Goal: Task Accomplishment & Management: Manage account settings

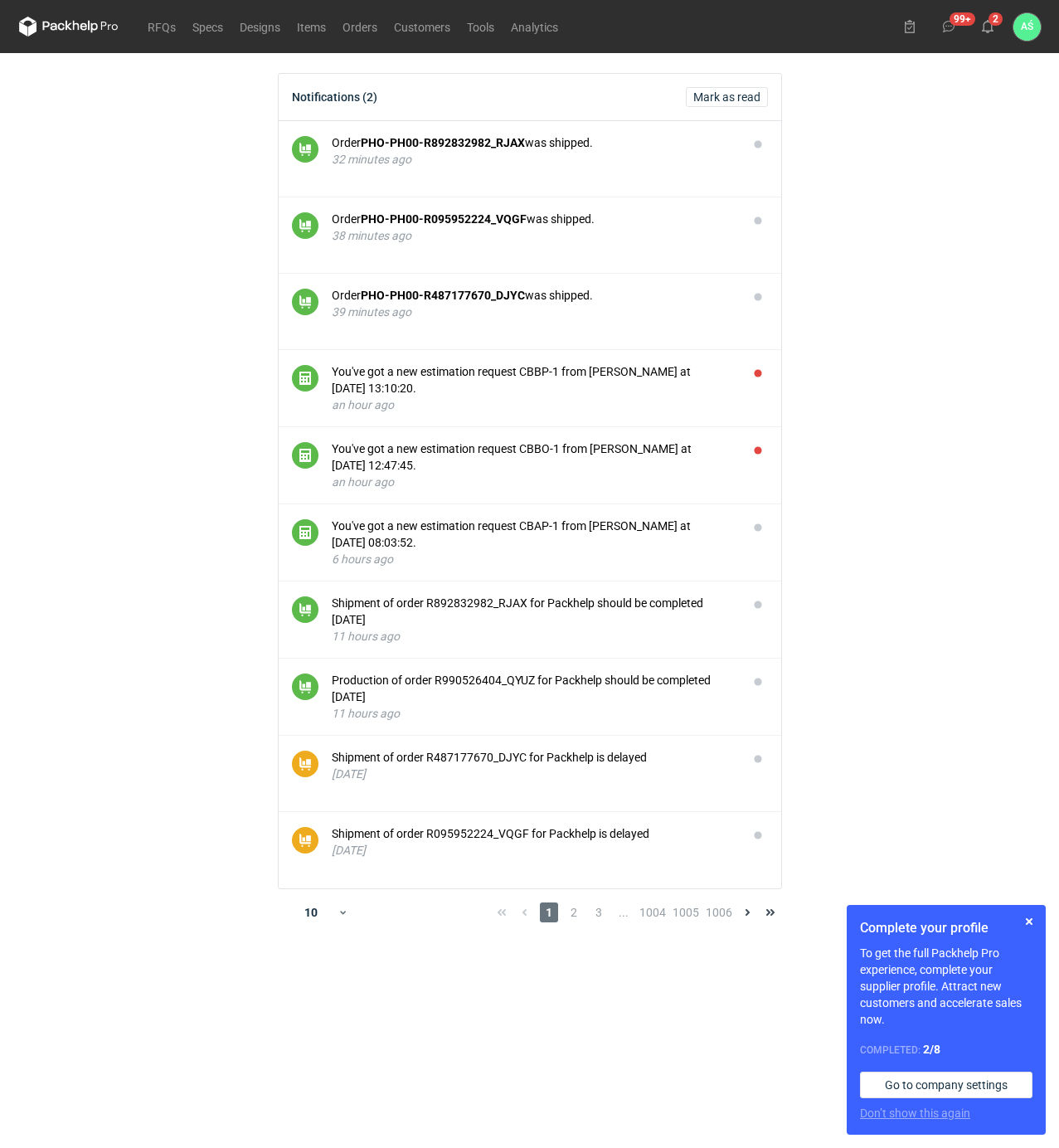
click at [917, 303] on main "Notifications (2) Mark as read Order PHO-PH00-R892832982_RJAX was shipped. 32 m…" at bounding box center [529, 600] width 1035 height 1095
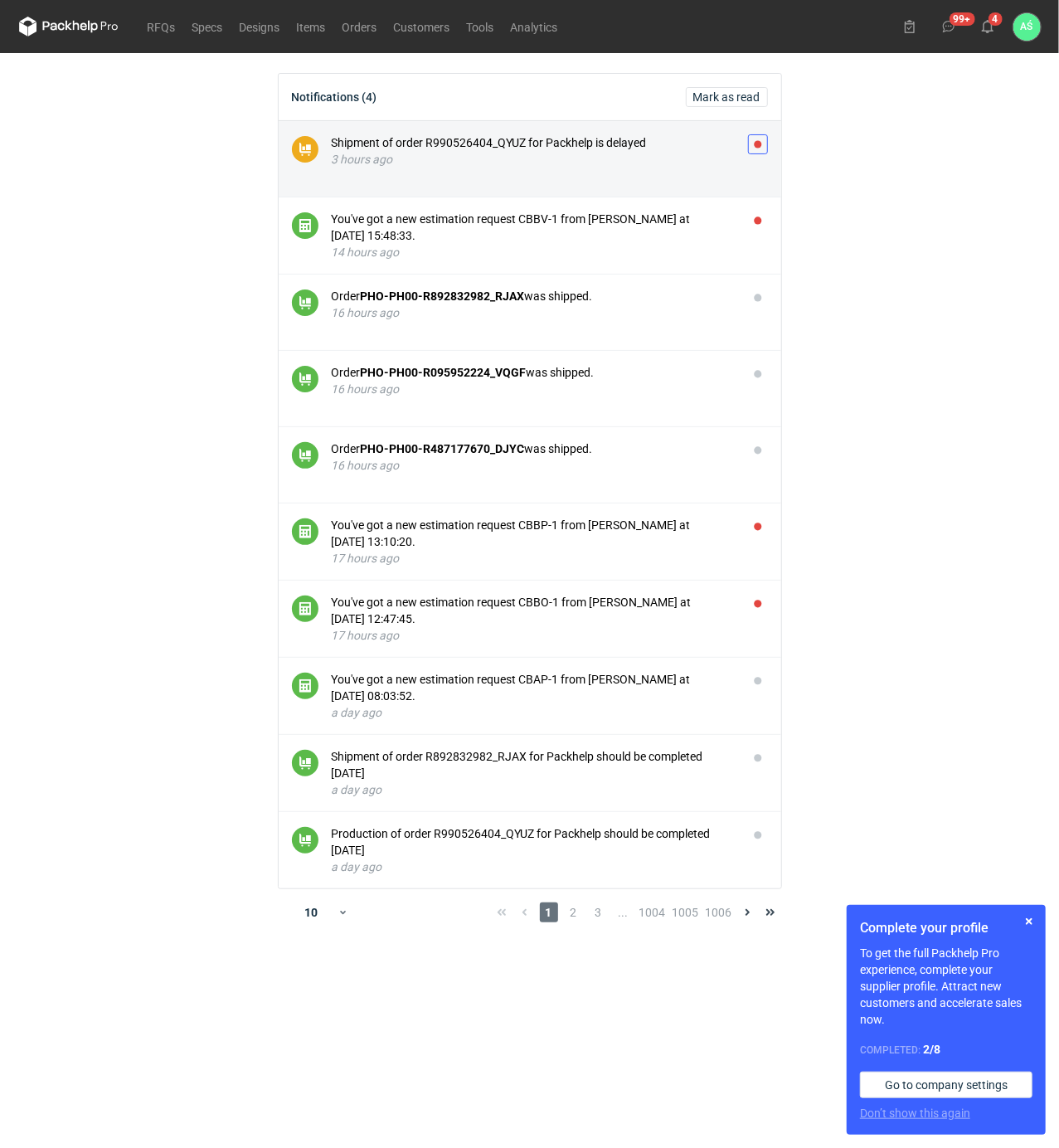
click at [757, 143] on button "button" at bounding box center [758, 144] width 20 height 20
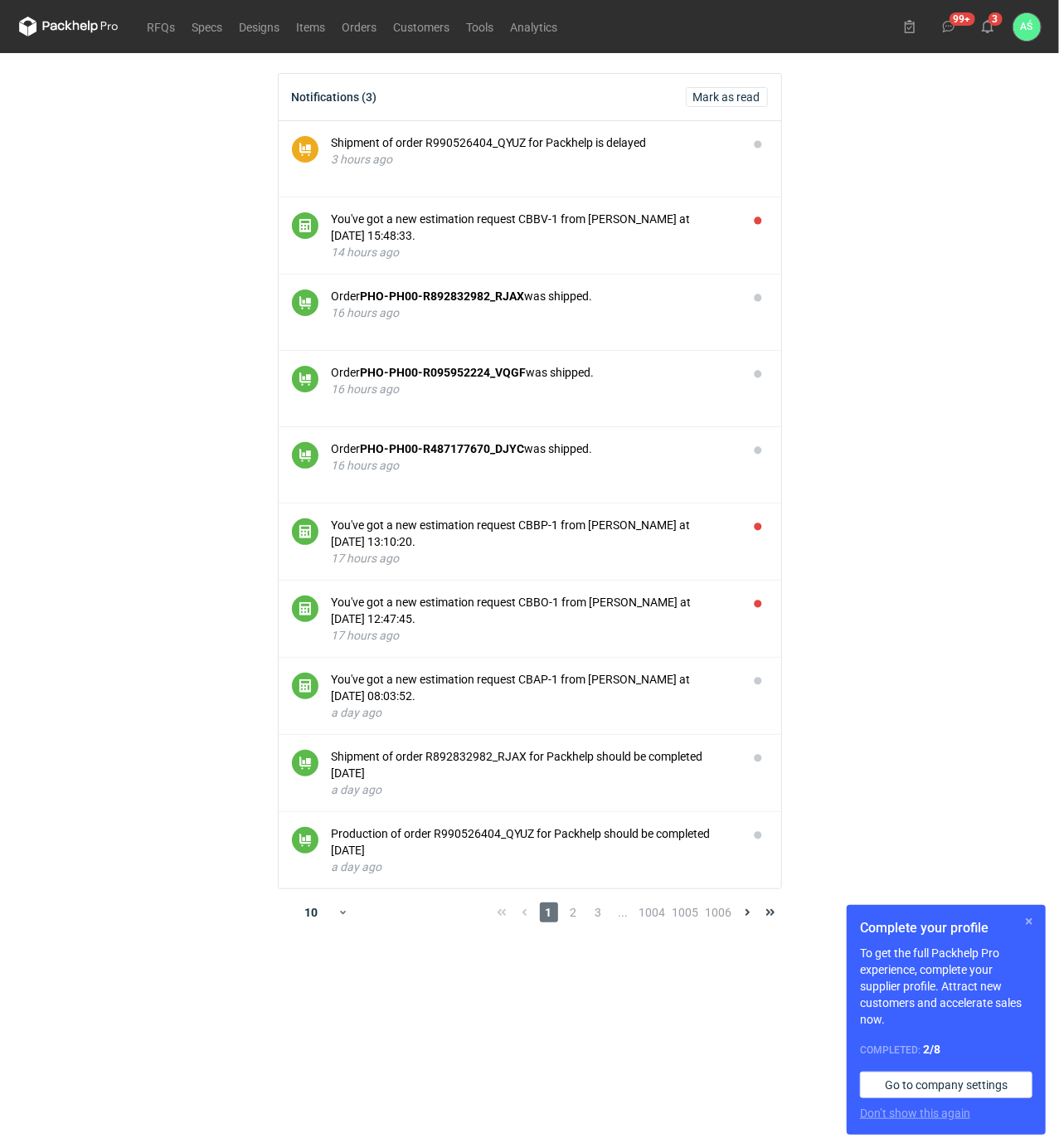
click at [1035, 921] on button "button" at bounding box center [1029, 922] width 20 height 20
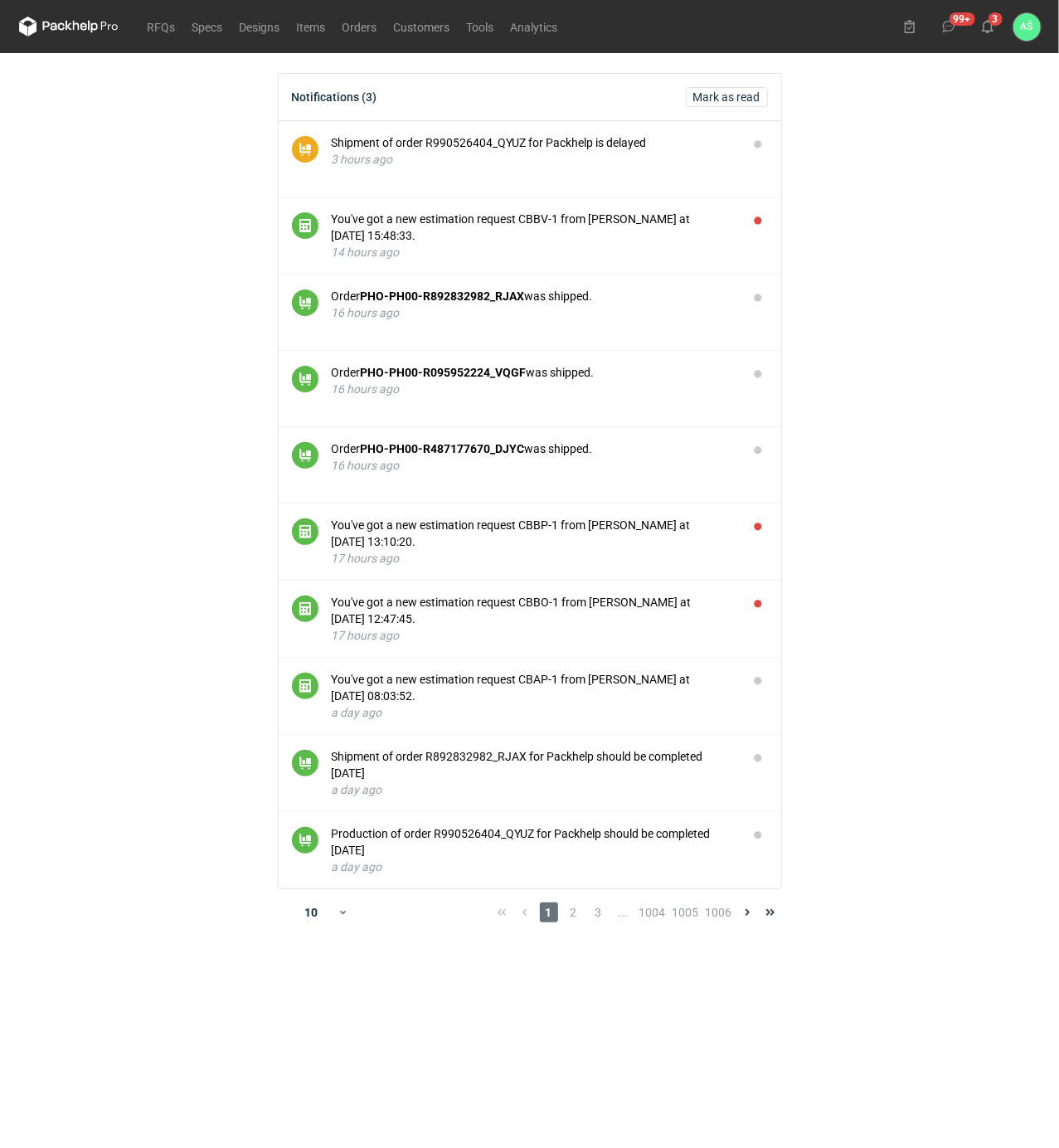
click at [877, 734] on main "Notifications (3) Mark as read Shipment of order R990526404_QYUZ for Packhelp i…" at bounding box center [529, 600] width 1035 height 1095
